Goal: Complete application form: Complete application form

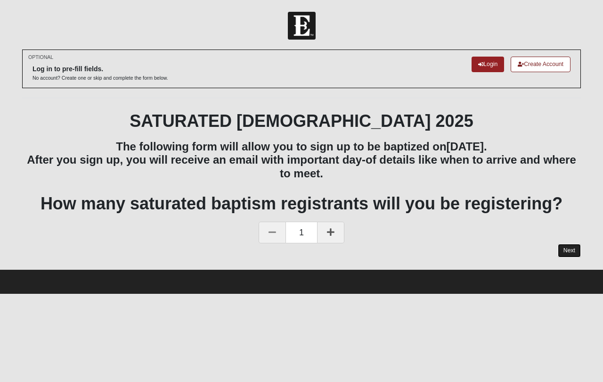
click at [570, 251] on link "Next" at bounding box center [569, 251] width 23 height 14
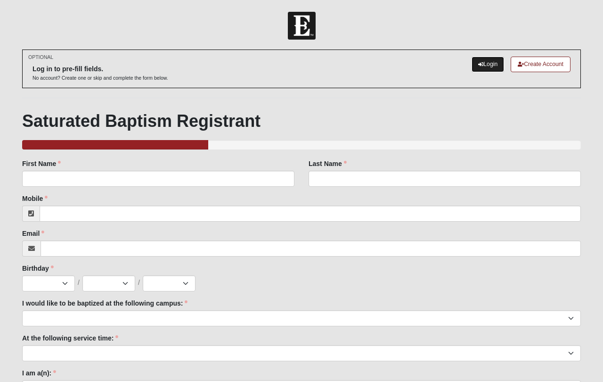
click at [481, 63] on link "Login" at bounding box center [488, 65] width 33 height 16
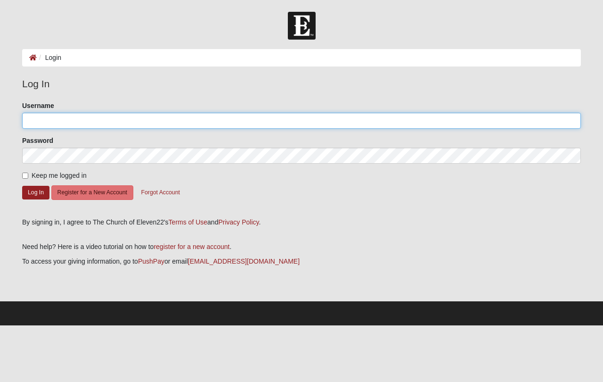
click at [106, 122] on input "Username" at bounding box center [301, 121] width 559 height 16
type input "[EMAIL_ADDRESS][DOMAIN_NAME]"
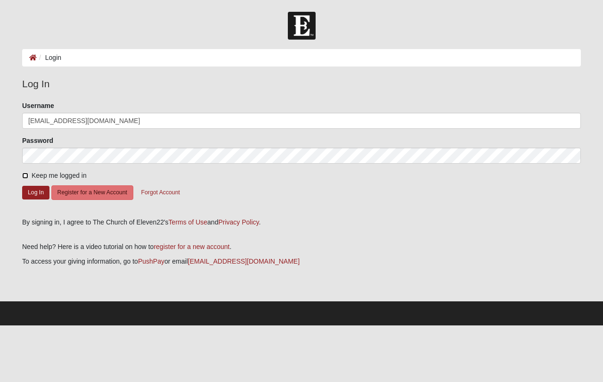
click at [24, 177] on input "Keep me logged in" at bounding box center [25, 175] width 6 height 6
checkbox input "true"
click at [29, 194] on button "Log In" at bounding box center [35, 193] width 27 height 14
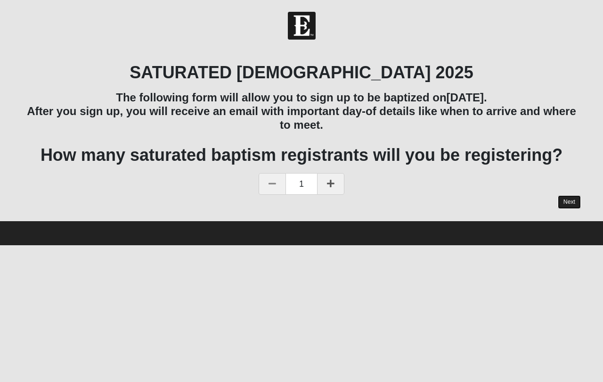
click at [570, 204] on link "Next" at bounding box center [569, 202] width 23 height 14
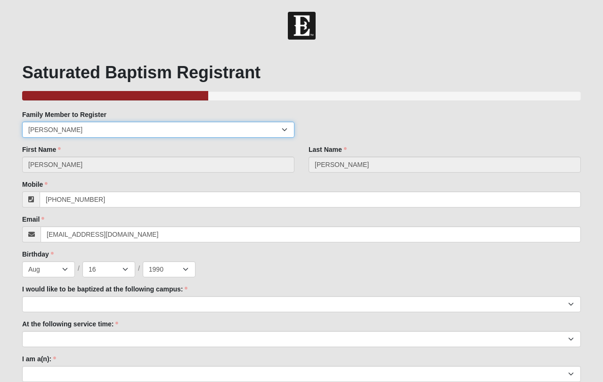
select select "71889"
click option "[PERSON_NAME]" at bounding box center [0, 0] width 0 height 0
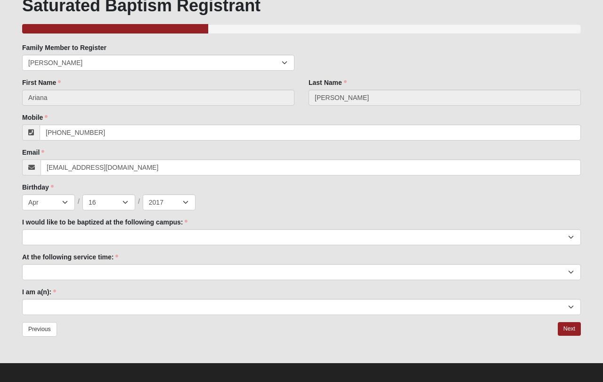
scroll to position [72, 0]
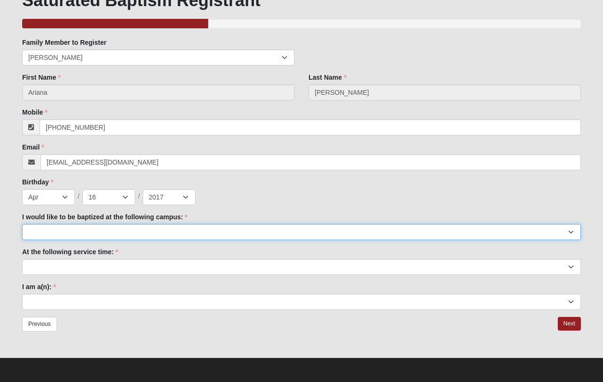
select select "11"
click option "St. [PERSON_NAME]" at bounding box center [0, 0] width 0 height 0
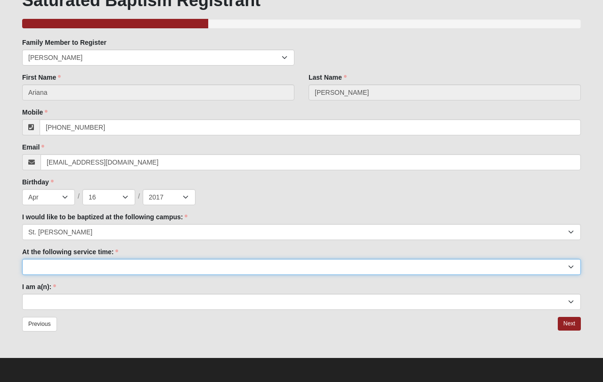
select select "9:00am"
click option "9:00am" at bounding box center [0, 0] width 0 height 0
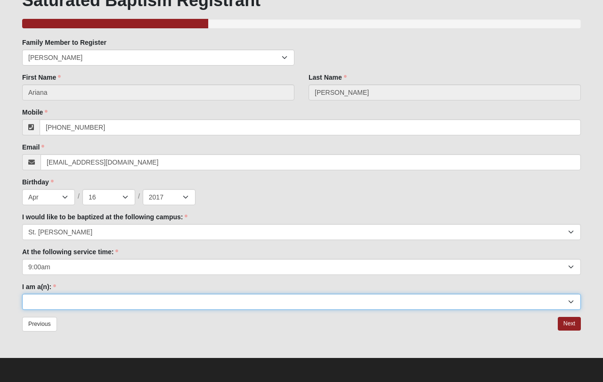
select select "Kid (0-5th Grade)"
click option "Kid (0-5th Grade)" at bounding box center [0, 0] width 0 height 0
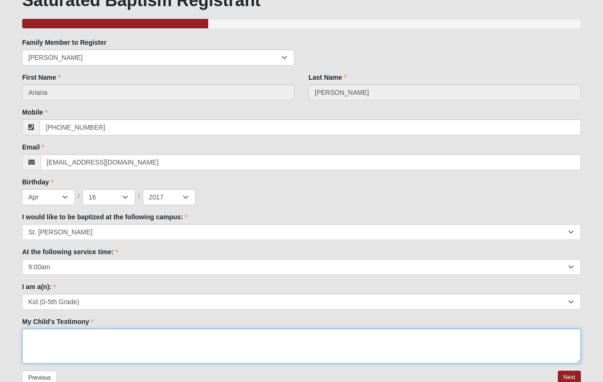
click at [142, 339] on textarea "My Child's Testimony" at bounding box center [301, 345] width 559 height 35
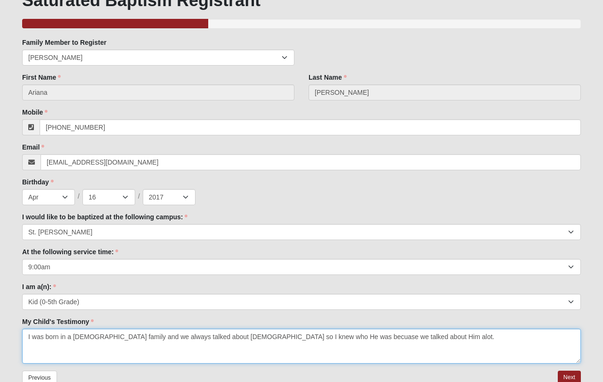
click at [289, 334] on textarea "I was born in a Christian family and we always talked about God so I knew who H…" at bounding box center [301, 345] width 559 height 35
click at [296, 337] on textarea "I was born in a Christian family and we always talked about God so I knew who H…" at bounding box center [301, 345] width 559 height 35
click at [306, 338] on textarea "I was born in a Christian family and we always talked about God so I knew who H…" at bounding box center [301, 345] width 559 height 35
click at [377, 337] on textarea "I was born in a Christian family and we always talked about God so I knew who H…" at bounding box center [301, 345] width 559 height 35
click at [390, 337] on textarea "I was born in a Christian family and we always talked about God so I knew who H…" at bounding box center [301, 345] width 559 height 35
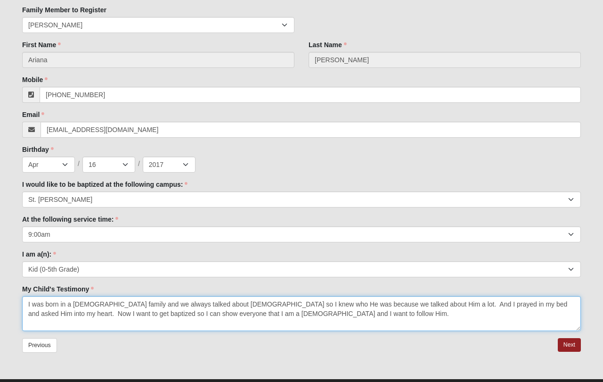
scroll to position [106, 0]
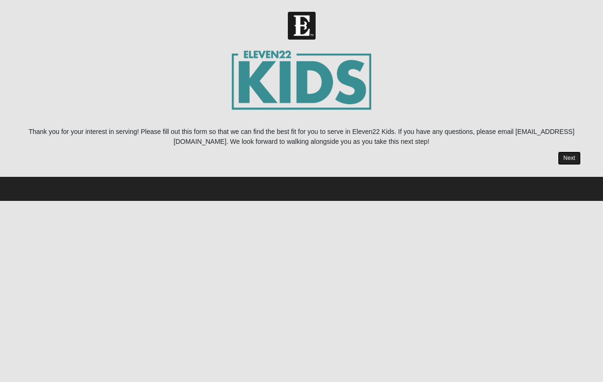
click at [567, 160] on link "Next" at bounding box center [569, 158] width 23 height 14
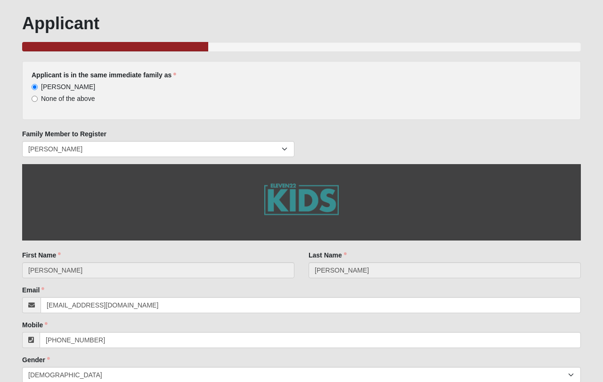
scroll to position [52, 0]
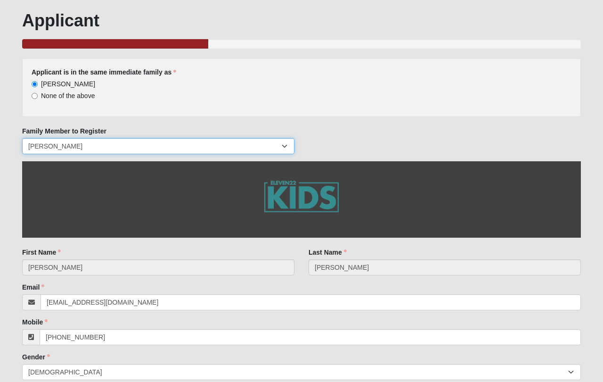
select select "71887"
click option "Drew Vaillette" at bounding box center [0, 0] width 0 height 0
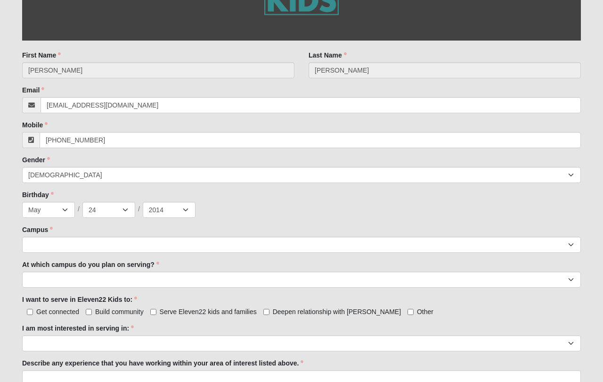
scroll to position [249, 0]
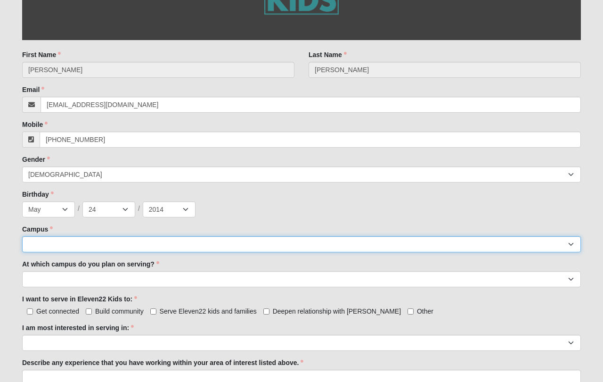
click at [22, 236] on select "Arlington Baymeadows Eleven22 Online Fleming Island Jesup Mandarin North Jax Or…" at bounding box center [301, 244] width 559 height 16
select select "11"
click option "St. [PERSON_NAME]" at bounding box center [0, 0] width 0 height 0
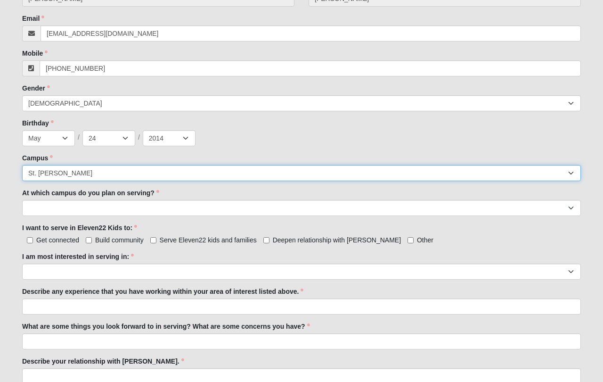
scroll to position [326, 0]
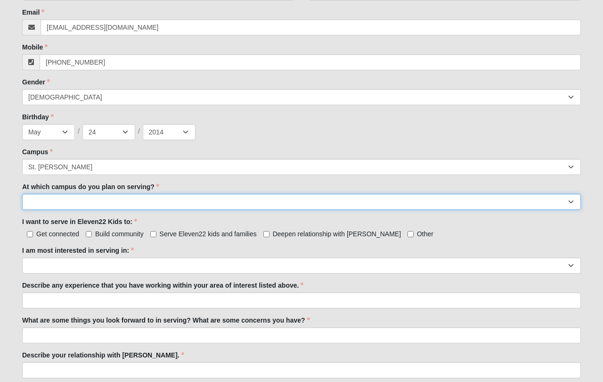
select select "St. [PERSON_NAME]"
click option "St. [PERSON_NAME]" at bounding box center [0, 0] width 0 height 0
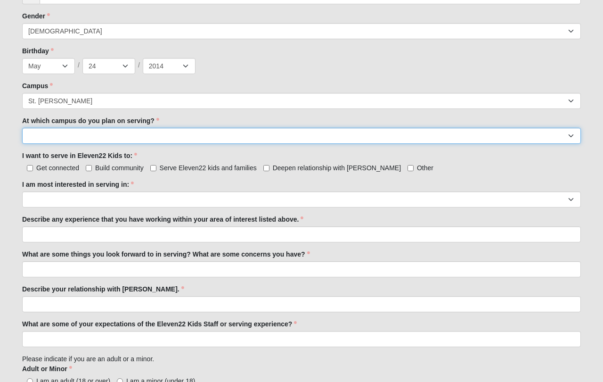
scroll to position [396, 0]
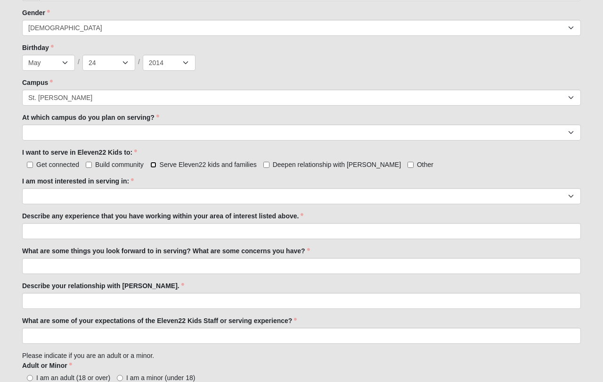
click at [153, 165] on input "Serve Eleven22 kids and families" at bounding box center [153, 165] width 6 height 6
checkbox input "true"
click at [269, 166] on input "Deepen relationship with [PERSON_NAME]" at bounding box center [266, 165] width 6 height 6
checkbox input "true"
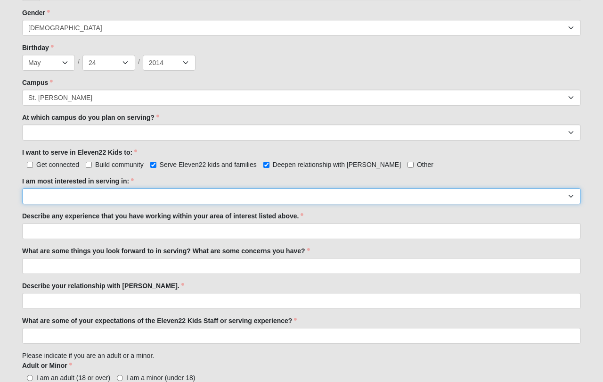
select select "Preschool Disciple Group Leader"
click option "Preschool Disciple Group Leader" at bounding box center [0, 0] width 0 height 0
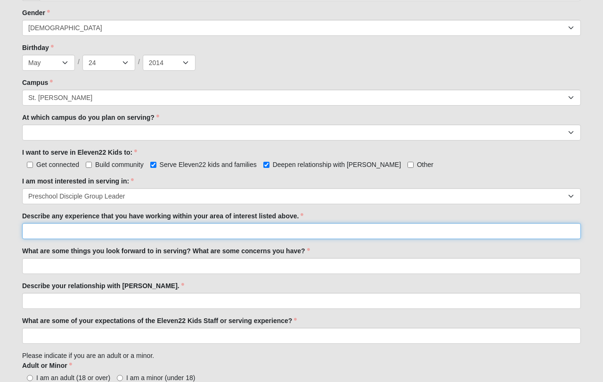
click at [161, 234] on input "Describe any experience that you have working within your area of interest list…" at bounding box center [301, 231] width 559 height 16
type input "I"
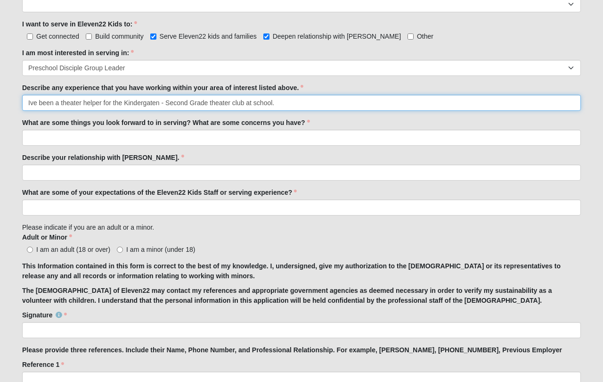
scroll to position [529, 0]
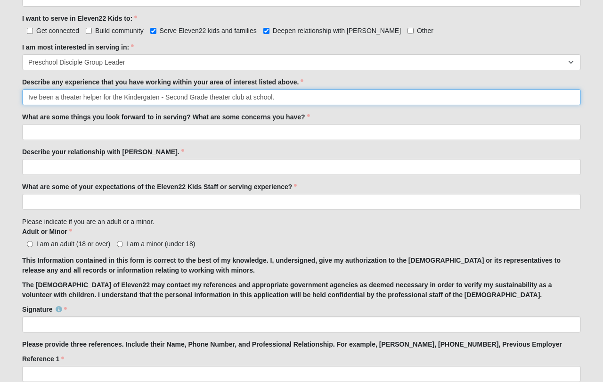
type input "Ive been a theater helper for the Kindergaten - Second Grade theater club at sc…"
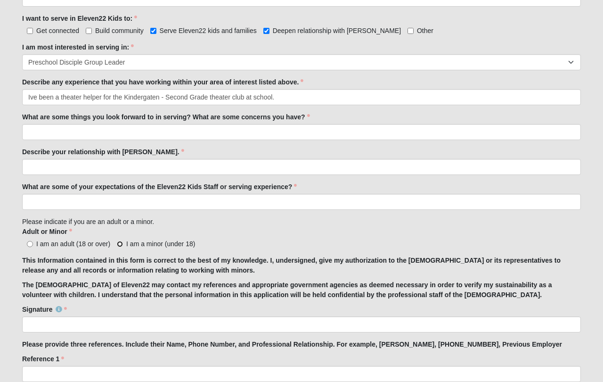
click at [120, 244] on input "I am a minor (under 18)" at bounding box center [120, 244] width 6 height 6
radio input "true"
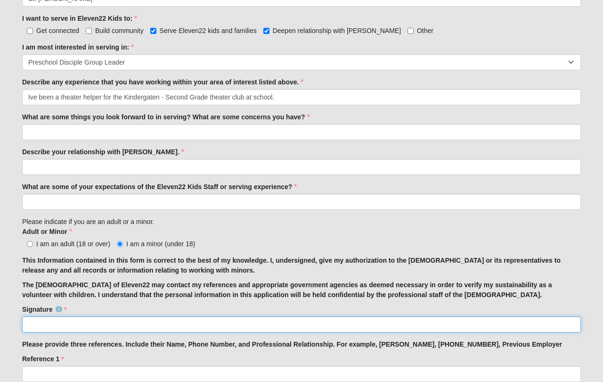
click at [66, 326] on input "Signature" at bounding box center [301, 324] width 559 height 16
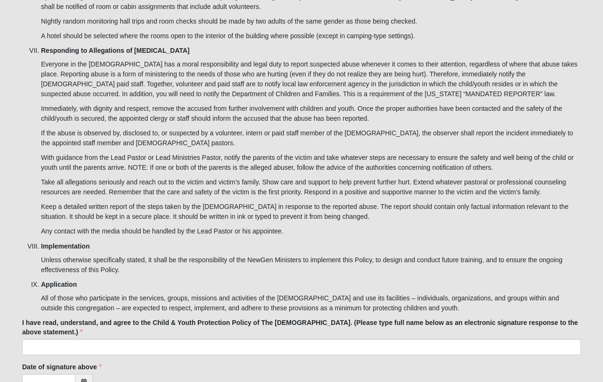
scroll to position [2787, 0]
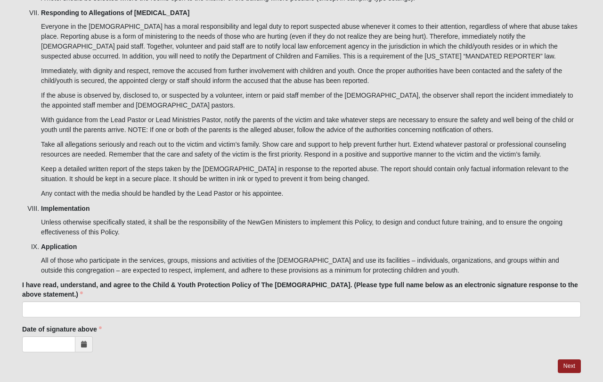
type input "Christina Vaillette (mother of Drew)"
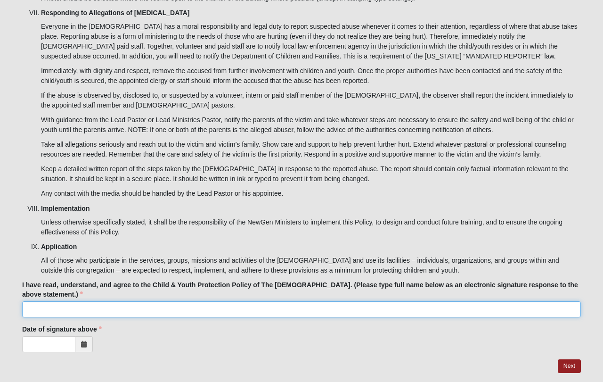
click at [46, 301] on input "I have read, understand, and agree to the Child & Youth Protection Policy of Th…" at bounding box center [301, 309] width 559 height 16
type input "[PERSON_NAME]"
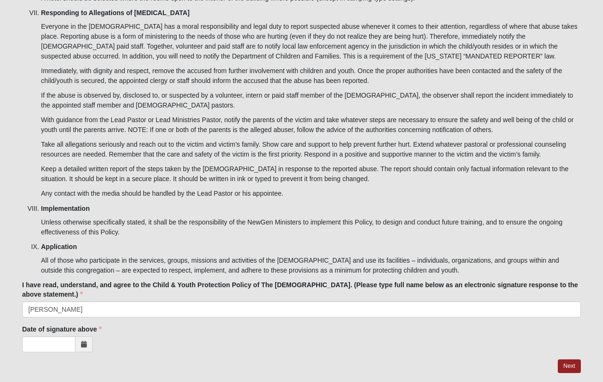
click at [85, 341] on icon at bounding box center [84, 344] width 6 height 7
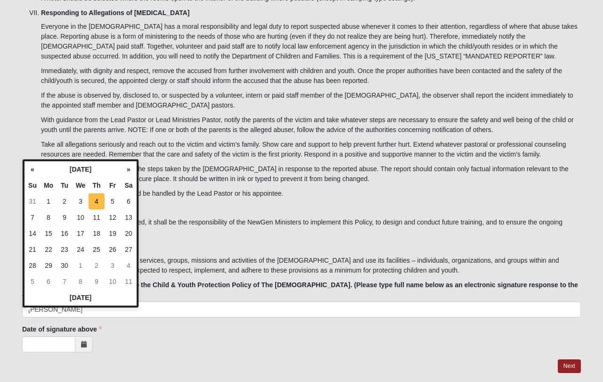
click at [95, 203] on td "4" at bounding box center [97, 201] width 16 height 16
type input "[DATE]"
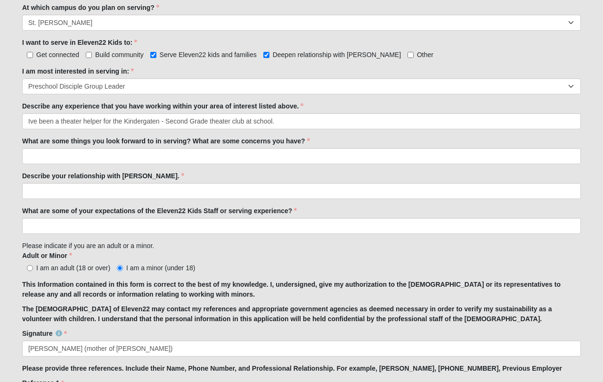
scroll to position [505, 0]
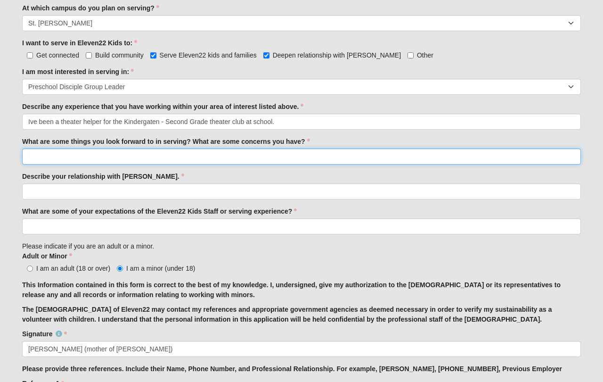
click at [51, 158] on input "What are some things you look forward to in serving? What are some concerns you…" at bounding box center [301, 156] width 559 height 16
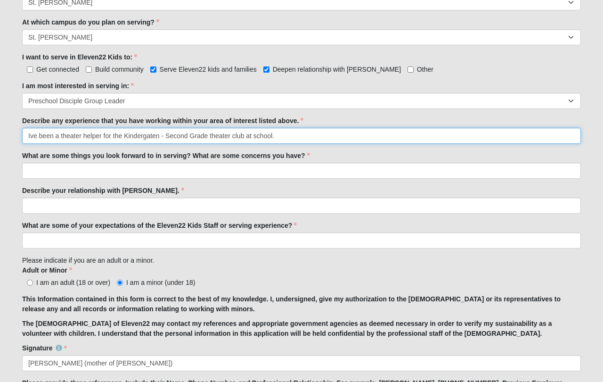
click at [280, 135] on input "Ive been a theater helper for the Kindergaten - Second Grade theater club at sc…" at bounding box center [301, 136] width 559 height 16
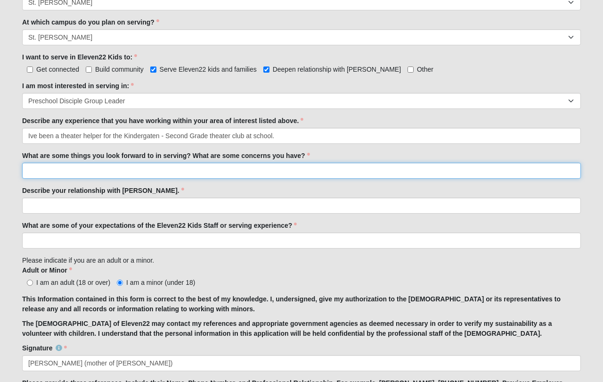
click at [174, 170] on input "What are some things you look forward to in serving? What are some concerns you…" at bounding box center [301, 171] width 559 height 16
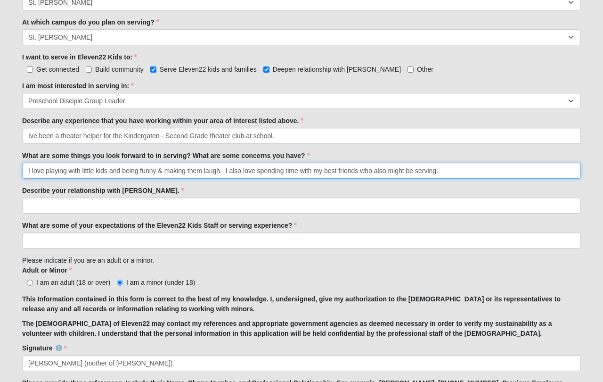
type input "I love playing with little kids and being funny & making them laugh. I also lov…"
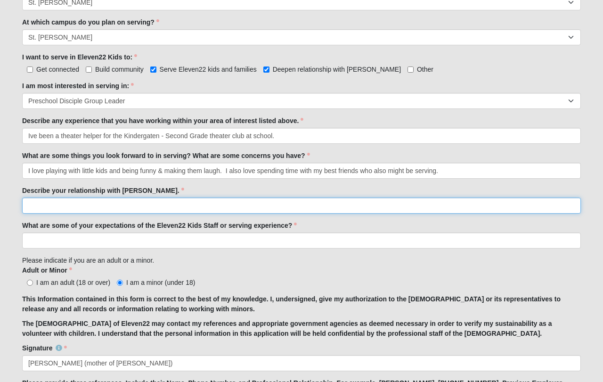
click at [34, 204] on input "Describe your relationship with [PERSON_NAME]." at bounding box center [301, 205] width 559 height 16
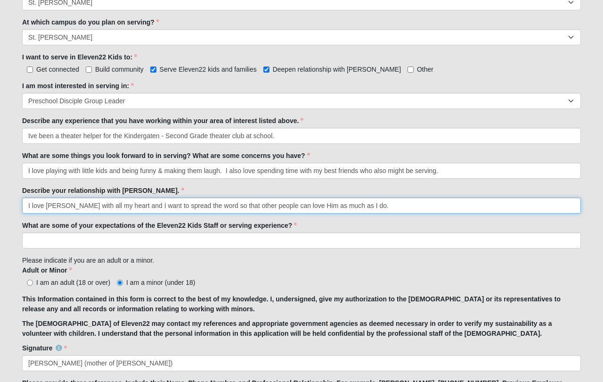
type input "I love Jesus with all my heart and I want to spread the word so that other peop…"
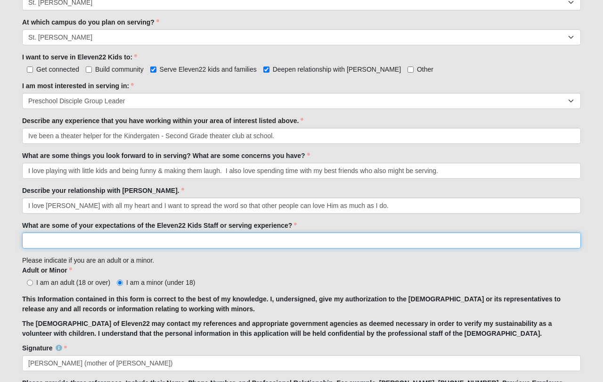
click at [33, 241] on input "What are some of your expectations of the Eleven22 Kids Staff or serving experi…" at bounding box center [301, 240] width 559 height 16
drag, startPoint x: 492, startPoint y: 240, endPoint x: 179, endPoint y: 234, distance: 313.3
click at [179, 234] on input "Im hoping to serve in the preschool area maybe every other week either at the T…" at bounding box center [301, 240] width 559 height 16
type input "Im hoping to serve in the preschool area maybe every other week either at the T…"
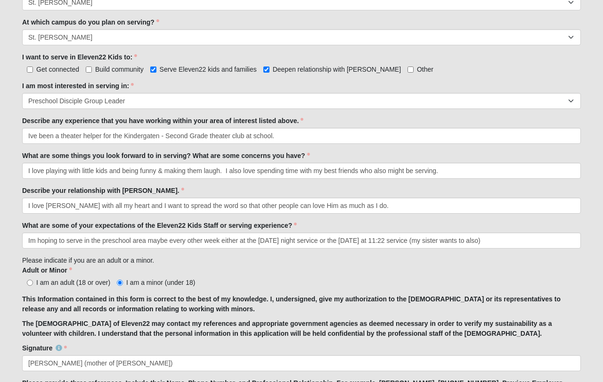
click at [219, 269] on div "Adult or Minor I am an adult (18 or over) I am a minor (under 18) Adult or Mino…" at bounding box center [301, 276] width 559 height 22
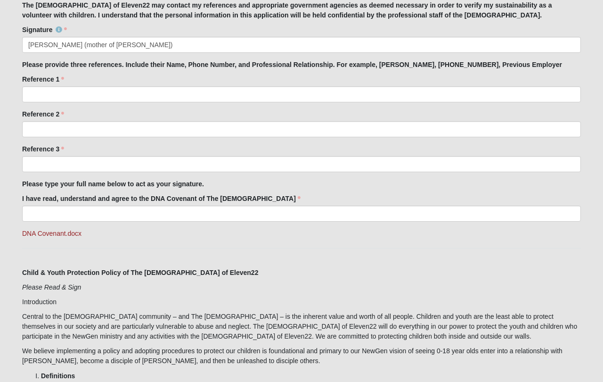
scroll to position [807, 0]
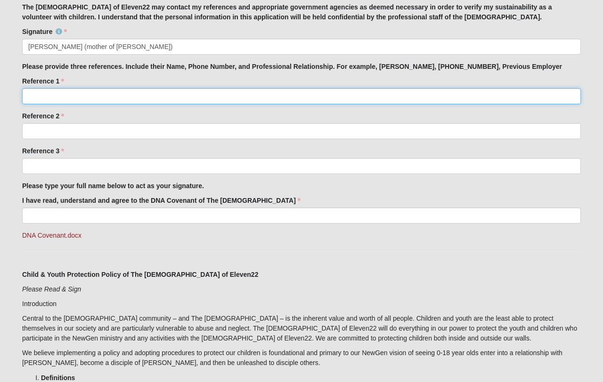
click at [65, 94] on input "Reference 1" at bounding box center [301, 96] width 559 height 16
type input "Sashell Dragich - long time friend of our family - and my best friends mom - 90…"
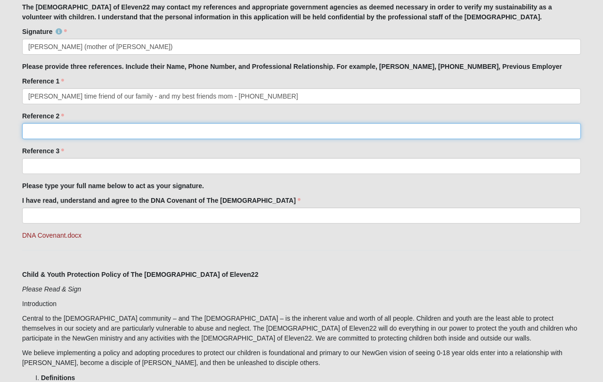
click at [42, 131] on input "Reference 2" at bounding box center [301, 131] width 559 height 16
click at [182, 130] on input "Christine Goehring - long time friend of family - (763)439-9916" at bounding box center [301, 131] width 559 height 16
click at [168, 130] on input "Christine Goehring - long time friend of family - (763) 439-9916" at bounding box center [301, 131] width 559 height 16
click at [167, 130] on input "Christine Goehring - long time friend of family - (763) 439-9916" at bounding box center [301, 131] width 559 height 16
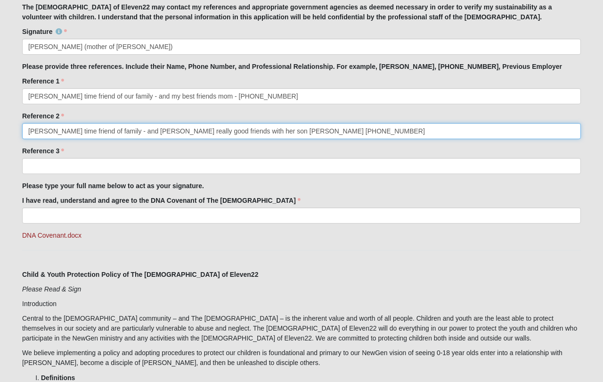
click at [181, 131] on input "Christine Goehring - long time friend of family - and Im really good friends wi…" at bounding box center [301, 131] width 559 height 16
type input "Christine Goehring - long time friend of family - and I'm really good friends w…"
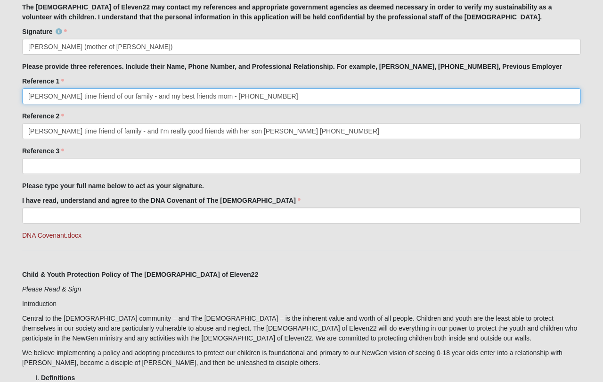
click at [227, 97] on input "Sashell Dragich - long time friend of our family - and my best friends mom - 90…" at bounding box center [301, 96] width 559 height 16
click at [252, 97] on input "Sashell Dragich - long time friend of our family - and my best friend (Lincoln'…" at bounding box center [301, 96] width 559 height 16
click at [223, 96] on input "Sashell Dragich - long time friend of our family - and my best friend (Lincoln)…" at bounding box center [301, 96] width 559 height 16
type input "Sashell Dragich - long time friend of our family - and my best friends (Lincoln…"
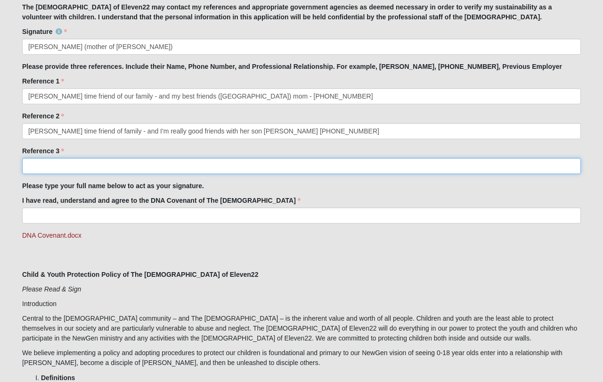
click at [56, 166] on input "Reference 3" at bounding box center [301, 166] width 559 height 16
type input "n"
type input "Nic Vaillette - my dad - he's the best dad in the world - (904) 838-2868"
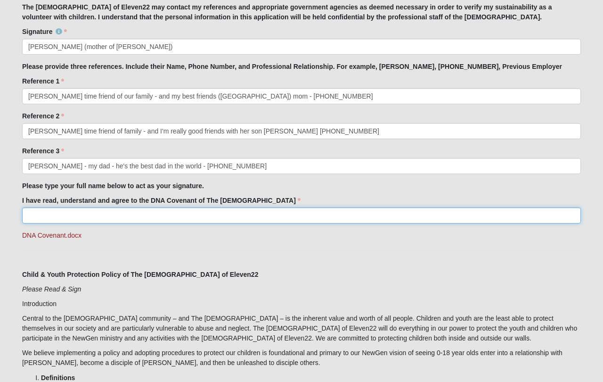
click at [34, 209] on input "I have read, understand and agree to the DNA Covenant of The [DEMOGRAPHIC_DATA]" at bounding box center [301, 215] width 559 height 16
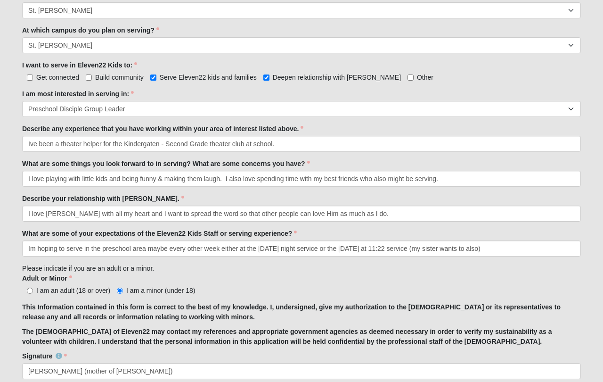
scroll to position [478, 0]
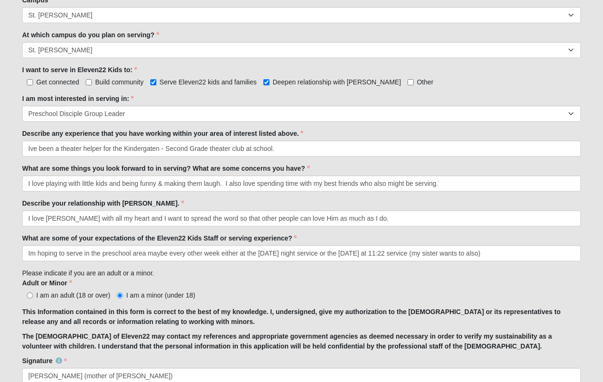
type input "[PERSON_NAME]"
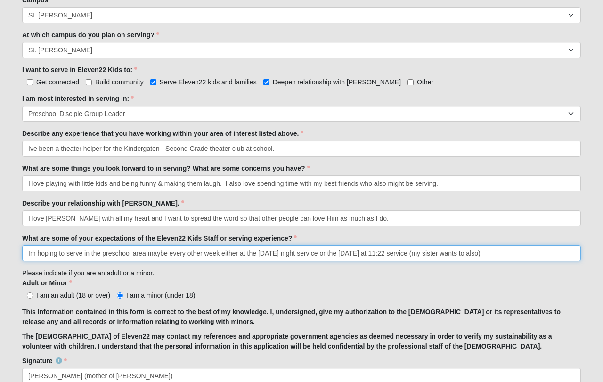
click at [474, 253] on input "Im hoping to serve in the preschool area maybe every other week either at the T…" at bounding box center [301, 253] width 559 height 16
drag, startPoint x: 574, startPoint y: 252, endPoint x: 251, endPoint y: 243, distance: 323.3
click at [251, 245] on input "Im hoping to serve in the preschool area maybe every other week either at the […" at bounding box center [301, 253] width 559 height 16
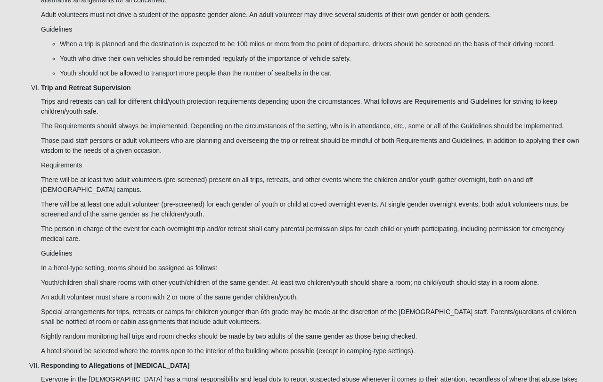
scroll to position [2787, 0]
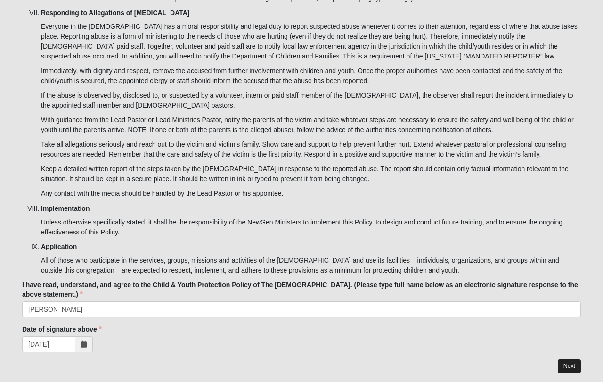
type input "Im hoping to serve in the preschool area maybe every other week either at the […"
click at [569, 359] on link "Next" at bounding box center [569, 366] width 23 height 14
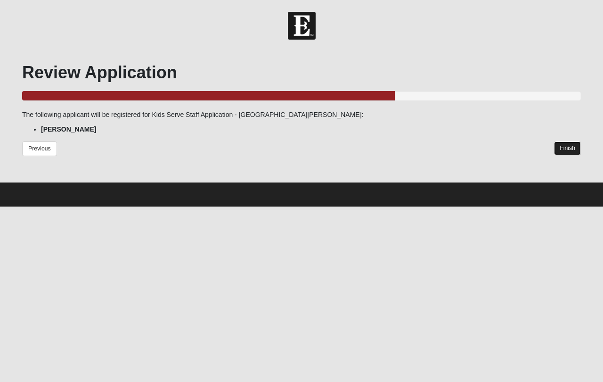
click at [568, 148] on link "Finish" at bounding box center [567, 148] width 27 height 14
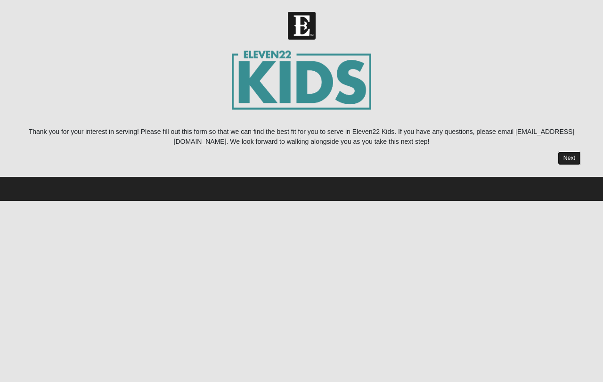
click at [566, 162] on link "Next" at bounding box center [569, 158] width 23 height 14
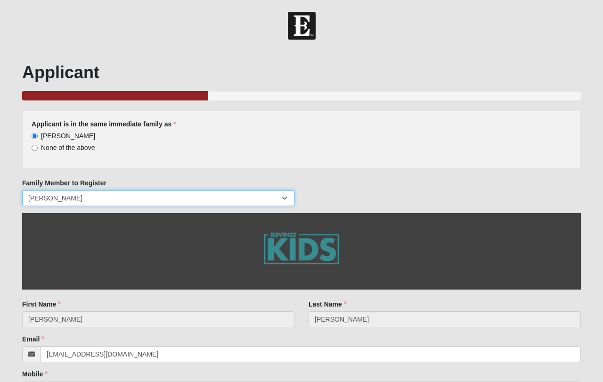
select select "71888"
click option "[PERSON_NAME]" at bounding box center [0, 0] width 0 height 0
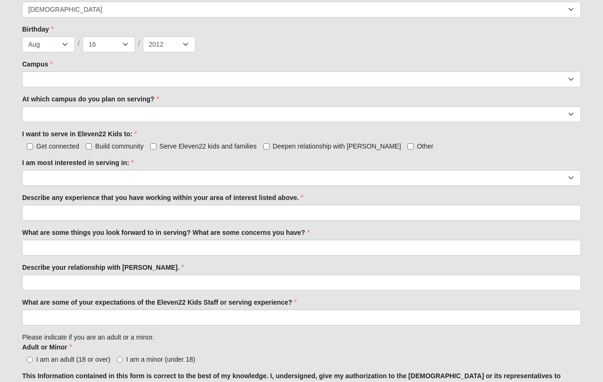
scroll to position [445, 0]
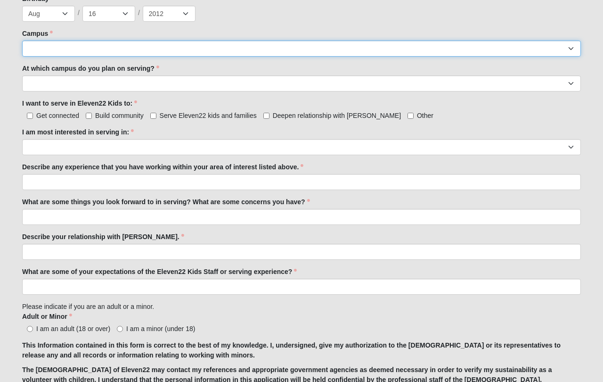
select select "11"
click option "St. [PERSON_NAME]" at bounding box center [0, 0] width 0 height 0
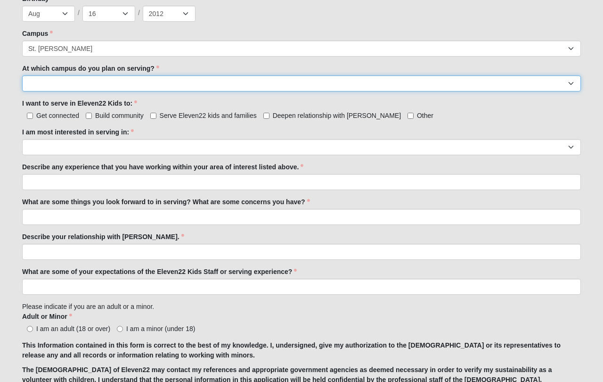
select select "St. [PERSON_NAME]"
click option "St. [PERSON_NAME]" at bounding box center [0, 0] width 0 height 0
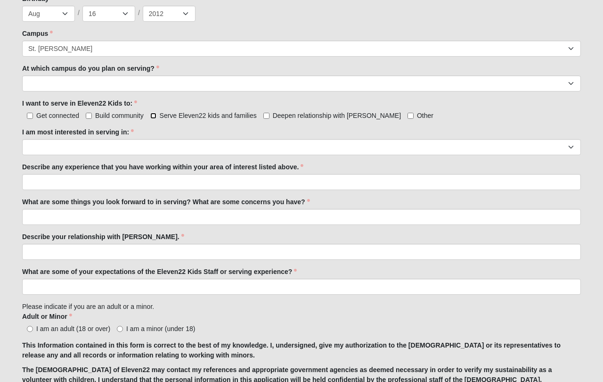
click at [154, 118] on input "Serve Eleven22 kids and families" at bounding box center [153, 116] width 6 height 6
checkbox input "true"
click at [265, 114] on input "Deepen relationship with [PERSON_NAME]" at bounding box center [266, 116] width 6 height 6
checkbox input "true"
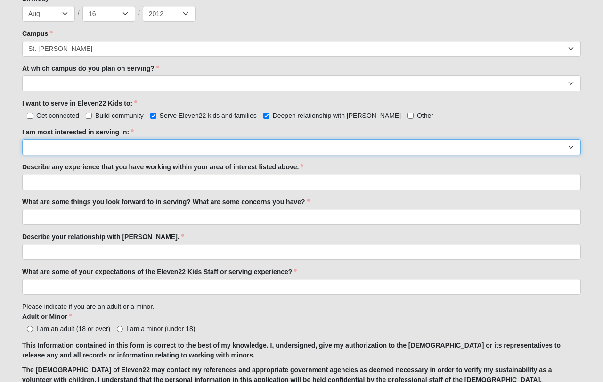
select select "Elementary Disciple Group Leader"
click option "Elementary Disciple Group Leader" at bounding box center [0, 0] width 0 height 0
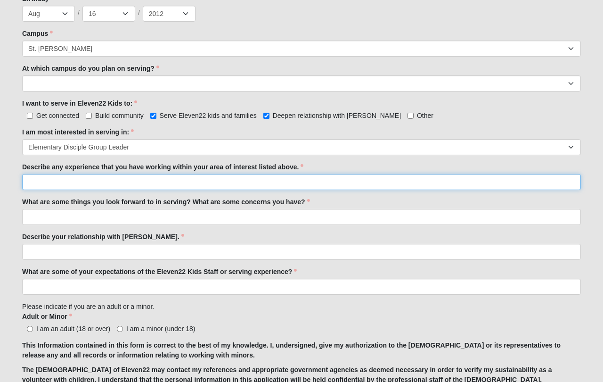
click at [166, 180] on input "Describe any experience that you have working within your area of interest list…" at bounding box center [301, 182] width 559 height 16
type input "I have been a VBS volunteer and I babysit my [DEMOGRAPHIC_DATA] sister a lot."
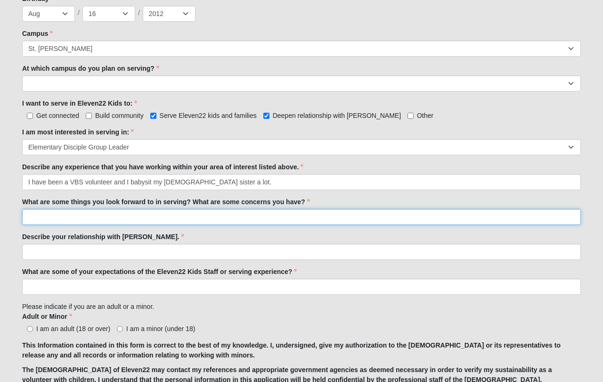
click at [41, 216] on input "What are some things you look forward to in serving? What are some concerns you…" at bounding box center [301, 217] width 559 height 16
type input "I am excited to teach kids about [DEMOGRAPHIC_DATA]"
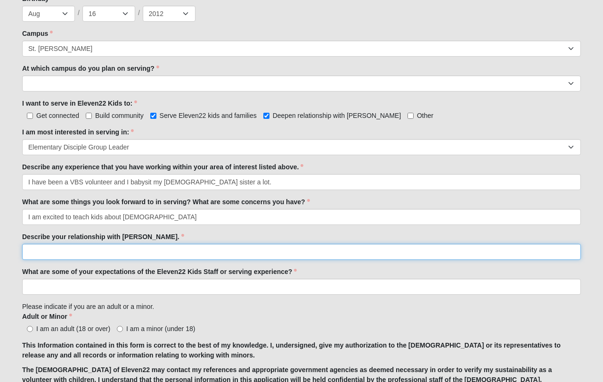
click at [34, 250] on input "Describe your relationship with [PERSON_NAME]." at bounding box center [301, 252] width 559 height 16
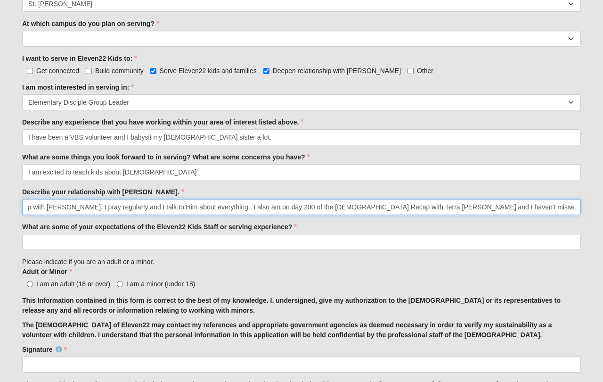
scroll to position [0, 93]
type input "I have a pretty good relationship with [PERSON_NAME], I pray regularly and I ta…"
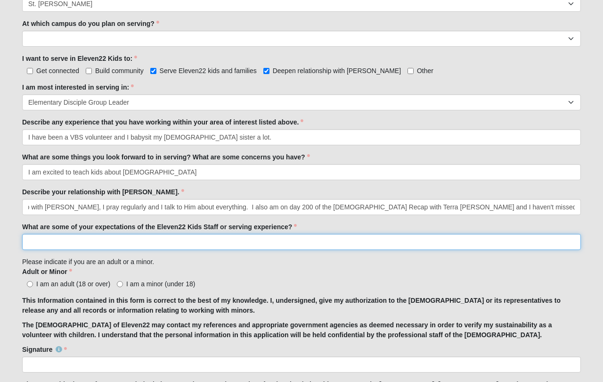
click at [42, 242] on input "What are some of your expectations of the Eleven22 Kids Staff or serving experi…" at bounding box center [301, 242] width 559 height 16
paste input "Im hoping to serve in the preschool area maybe every other week either at the […"
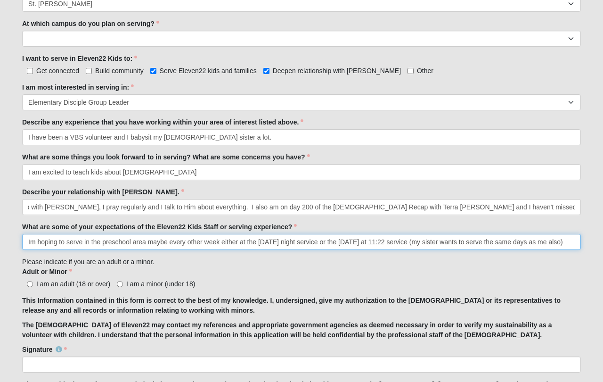
drag, startPoint x: 104, startPoint y: 242, endPoint x: 131, endPoint y: 242, distance: 27.8
click at [131, 242] on input "Im hoping to serve in the preschool area maybe every other week either at the […" at bounding box center [301, 242] width 559 height 16
drag, startPoint x: 460, startPoint y: 241, endPoint x: 475, endPoint y: 241, distance: 15.5
click at [475, 241] on input "Im hoping to serve in the younger elementary area maybe every other week either…" at bounding box center [301, 242] width 559 height 16
click at [552, 243] on input "Im hoping to serve in the younger elementary area maybe every other week either…" at bounding box center [301, 242] width 559 height 16
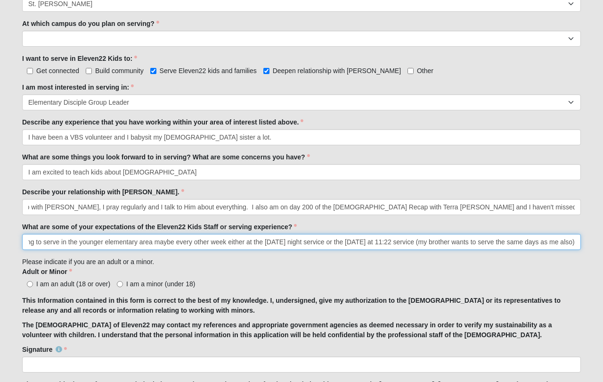
scroll to position [0, 31]
type input "Im hoping to serve in the younger elementary area maybe every other week either…"
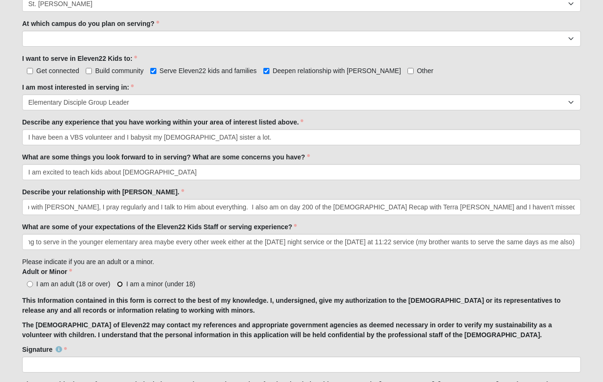
click at [120, 284] on input "I am a minor (under 18)" at bounding box center [120, 284] width 6 height 6
radio input "true"
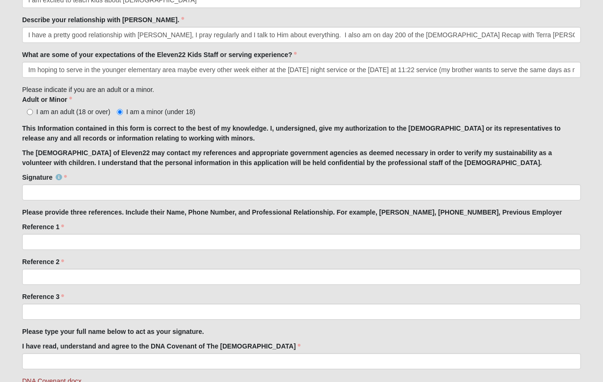
scroll to position [680, 0]
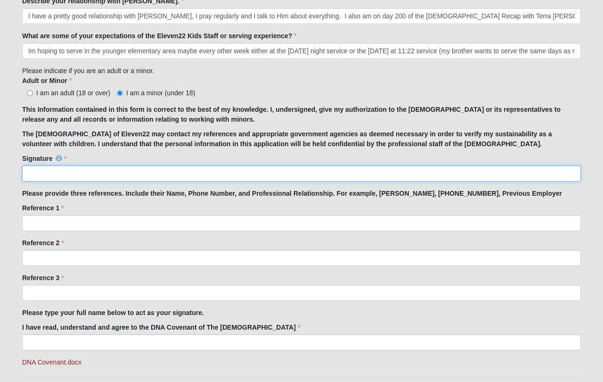
click at [110, 175] on input "Signature" at bounding box center [301, 173] width 559 height 16
type input "[PERSON_NAME]"
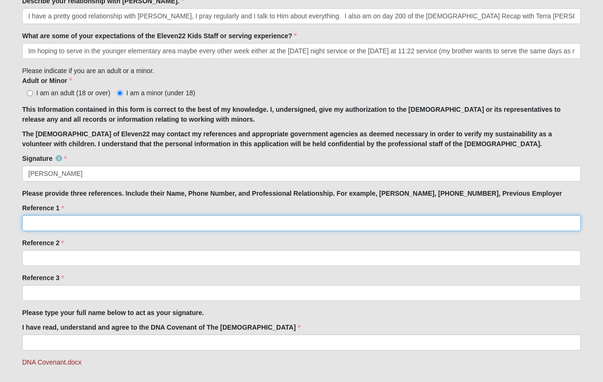
click at [57, 221] on input "Reference 1" at bounding box center [301, 223] width 559 height 16
click at [148, 223] on input "[PERSON_NAME] - not a [DEMOGRAPHIC_DATA], but has been my school teacher for 5 …" at bounding box center [301, 223] width 559 height 16
click at [291, 222] on input "[PERSON_NAME] - not a [DEMOGRAPHIC_DATA], but was my school teacher for 5 years…" at bounding box center [301, 223] width 559 height 16
type input "[PERSON_NAME] - not a [DEMOGRAPHIC_DATA], but was my school teacher for 5 years…"
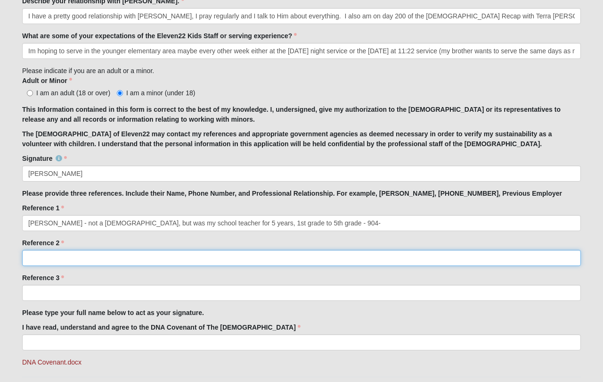
click at [54, 258] on input "Reference 2" at bounding box center [301, 258] width 559 height 16
type input "M"
type input "[PERSON_NAME] - my family group leader at youth group - [PHONE_NUMBER]"
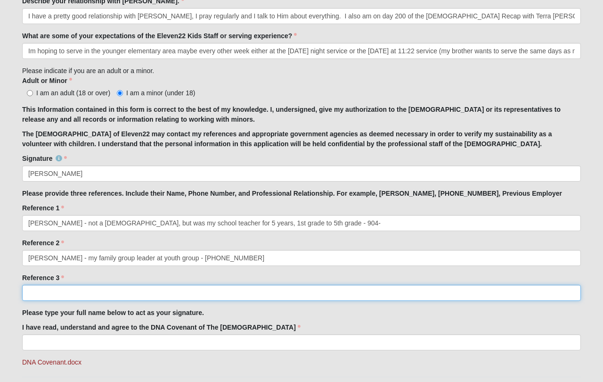
click at [37, 290] on input "Reference 3" at bounding box center [301, 293] width 559 height 16
type input "S"
type input "[PERSON_NAME] time friend of our family - [PHONE_NUMBER]"
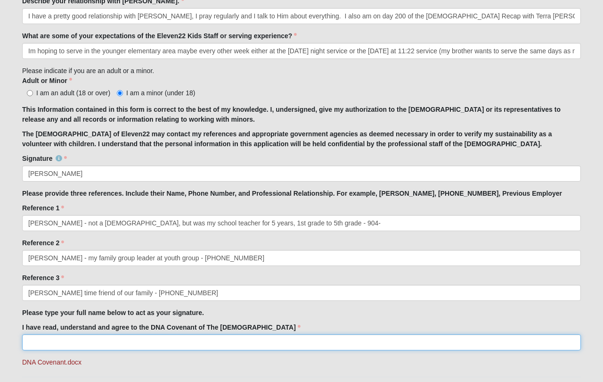
click at [49, 343] on input "I have read, understand and agree to the DNA Covenant of The [DEMOGRAPHIC_DATA]" at bounding box center [301, 342] width 559 height 16
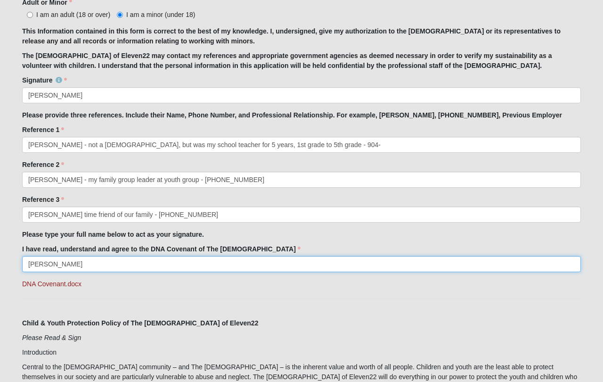
scroll to position [764, 0]
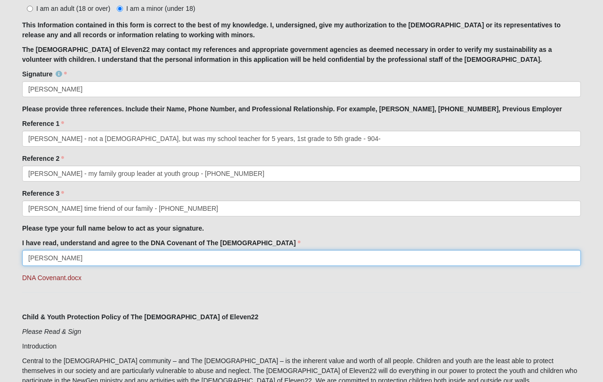
type input "[PERSON_NAME]"
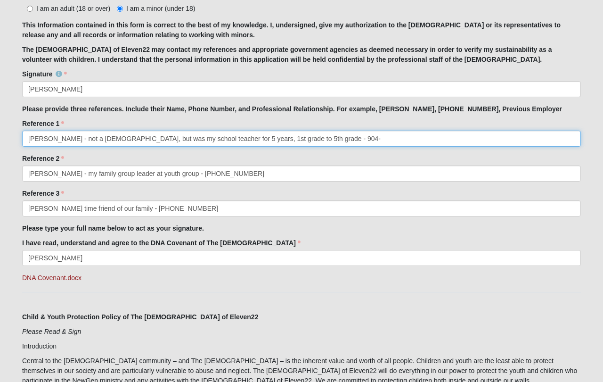
click at [313, 138] on input "[PERSON_NAME] - not a [DEMOGRAPHIC_DATA], but was my school teacher for 5 years…" at bounding box center [301, 138] width 559 height 16
click at [41, 139] on input "[PERSON_NAME] - not a [DEMOGRAPHIC_DATA], but was my school teacher for 5 years…" at bounding box center [301, 138] width 559 height 16
click at [316, 139] on input "[PERSON_NAME] - not a [DEMOGRAPHIC_DATA], but was my school teacher for 5 years…" at bounding box center [301, 138] width 559 height 16
click at [295, 139] on input "[PERSON_NAME] - not a [DEMOGRAPHIC_DATA], but was my school teacher for 5 years…" at bounding box center [301, 138] width 559 height 16
click at [229, 138] on input "[PERSON_NAME] - not a [DEMOGRAPHIC_DATA], but was my school teacher for 5 years…" at bounding box center [301, 138] width 559 height 16
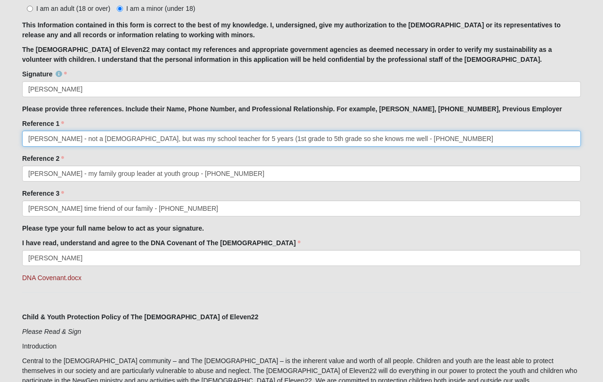
click at [292, 138] on input "[PERSON_NAME] - not a [DEMOGRAPHIC_DATA], but was my school teacher for 5 years…" at bounding box center [301, 138] width 559 height 16
click at [350, 138] on input "[PERSON_NAME] - not a [DEMOGRAPHIC_DATA], but was my school teacher for 5 years…" at bounding box center [301, 138] width 559 height 16
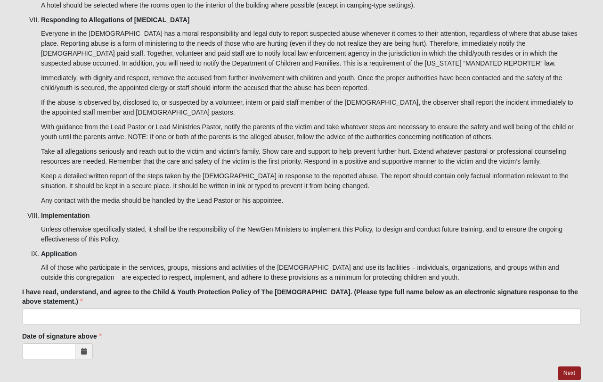
scroll to position [2787, 0]
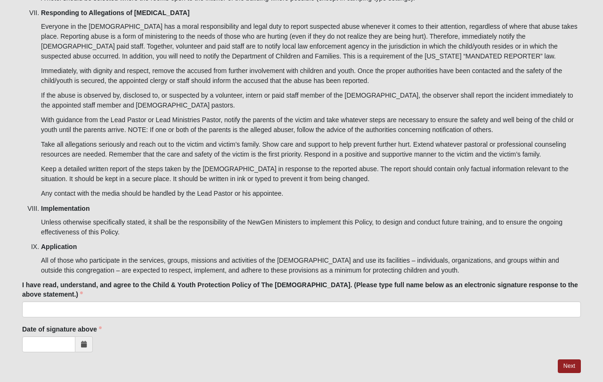
type input "[PERSON_NAME] - not a [DEMOGRAPHIC_DATA], but was my school teacher for 5 years…"
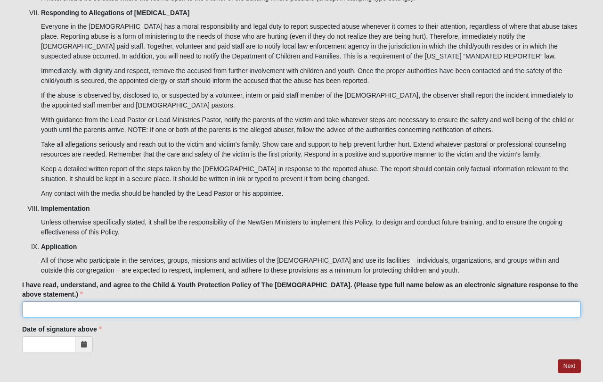
click at [114, 301] on input "I have read, understand, and agree to the Child & Youth Protection Policy of Th…" at bounding box center [301, 309] width 559 height 16
type input "[PERSON_NAME]"
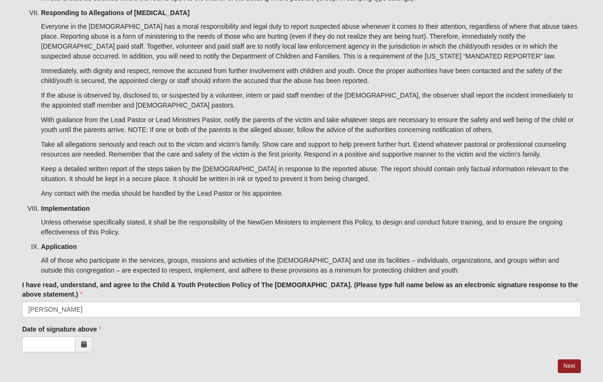
click at [81, 336] on span at bounding box center [83, 344] width 17 height 16
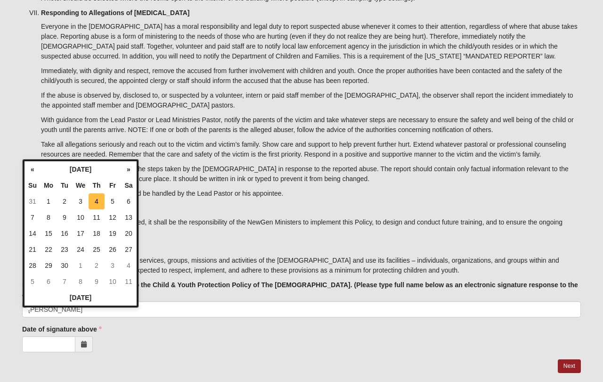
click at [95, 203] on td "4" at bounding box center [97, 201] width 16 height 16
type input "[DATE]"
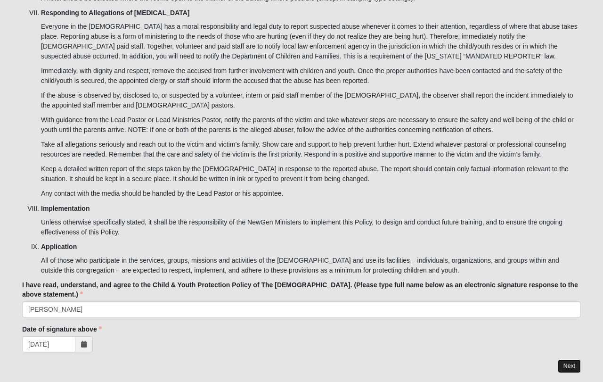
click at [572, 359] on link "Next" at bounding box center [569, 366] width 23 height 14
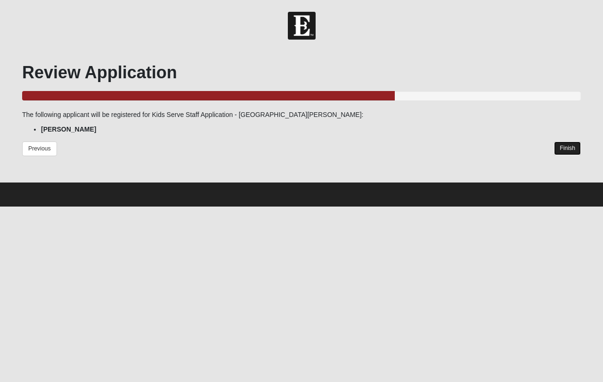
click at [565, 150] on link "Finish" at bounding box center [567, 148] width 27 height 14
